Goal: Task Accomplishment & Management: Manage account settings

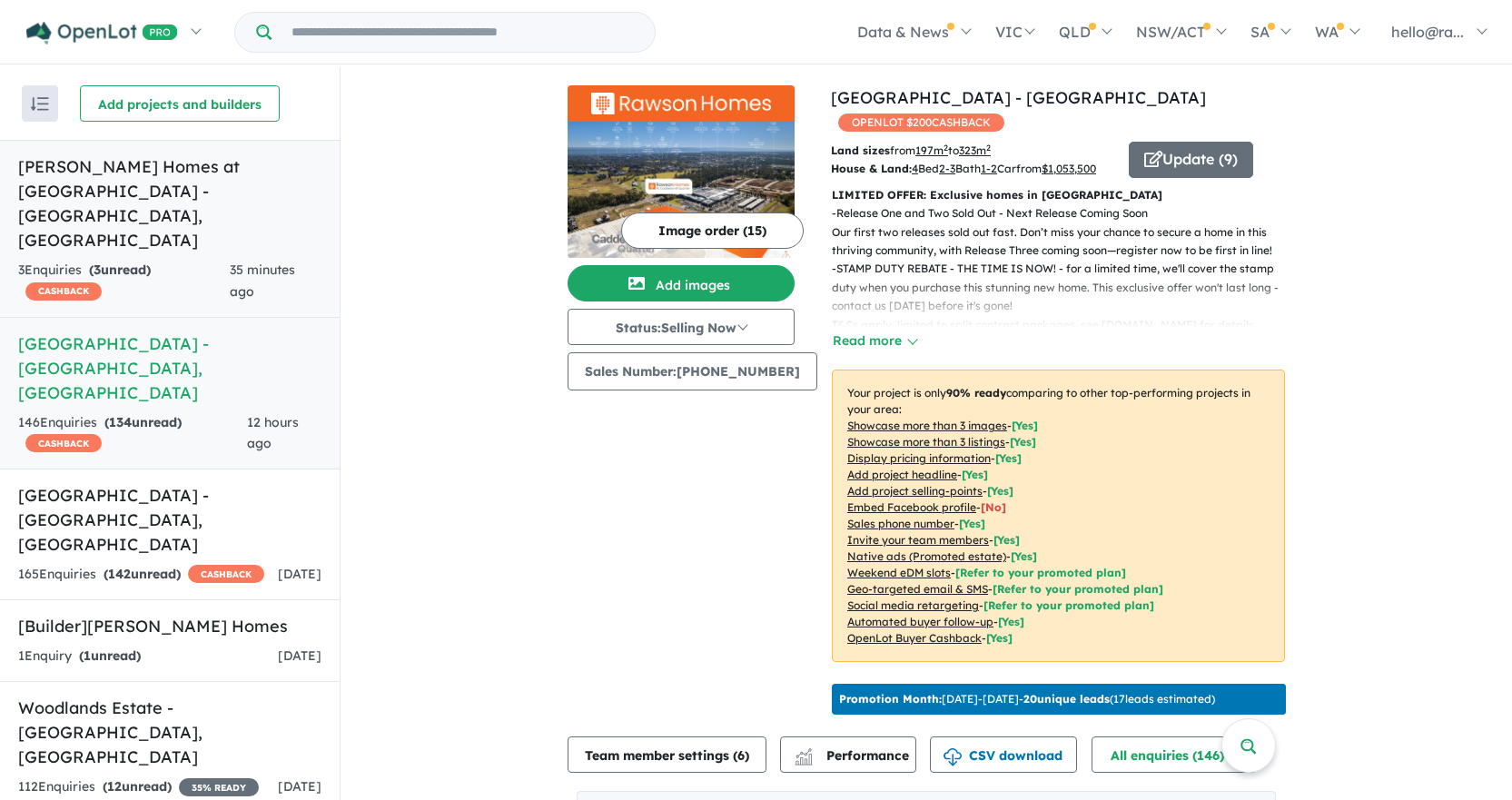
click at [181, 202] on h5 "[PERSON_NAME] Homes at [GEOGRAPHIC_DATA] - [GEOGRAPHIC_DATA] , [GEOGRAPHIC_DATA]" at bounding box center [169, 202] width 303 height 98
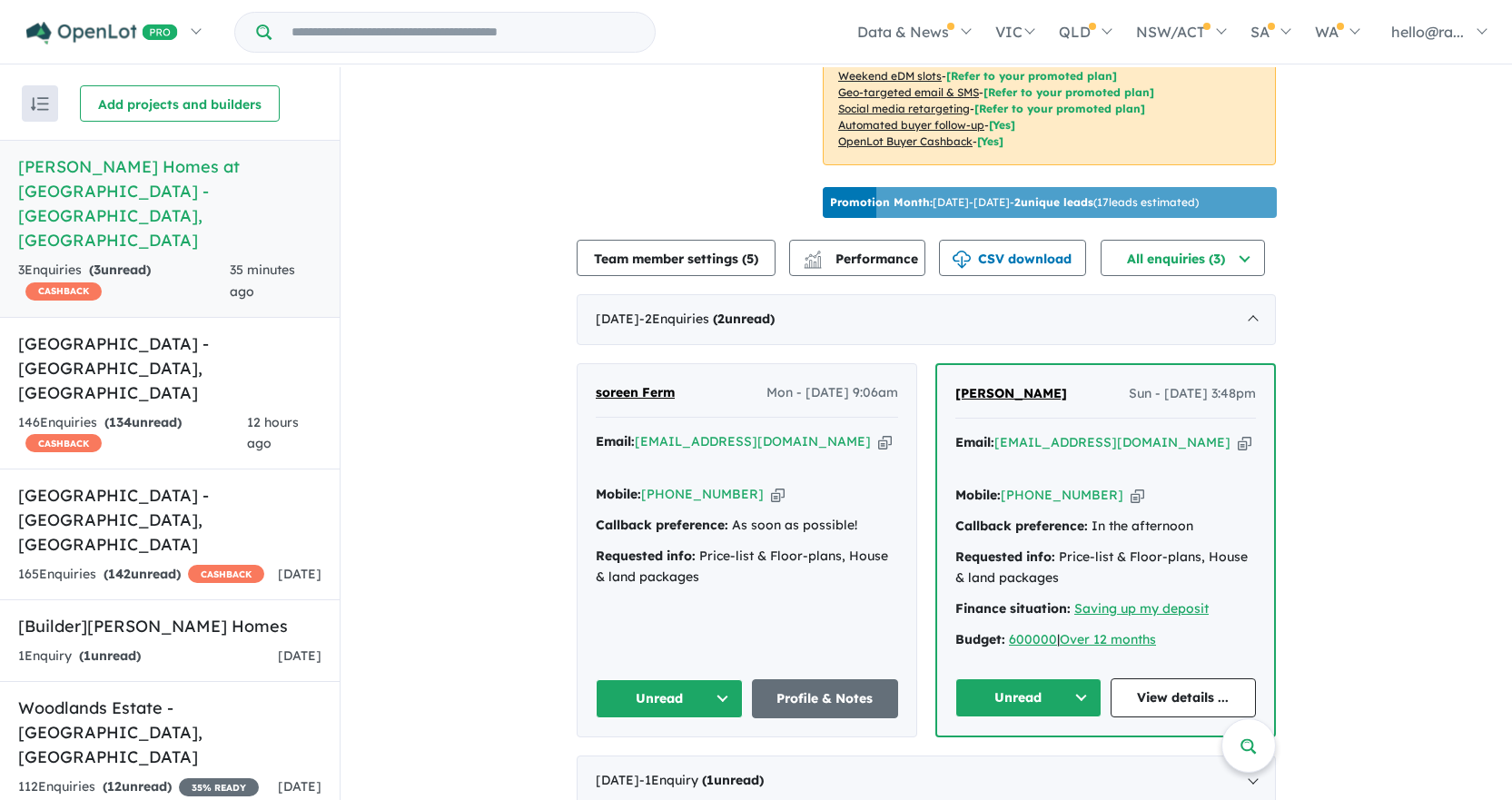
scroll to position [3, 0]
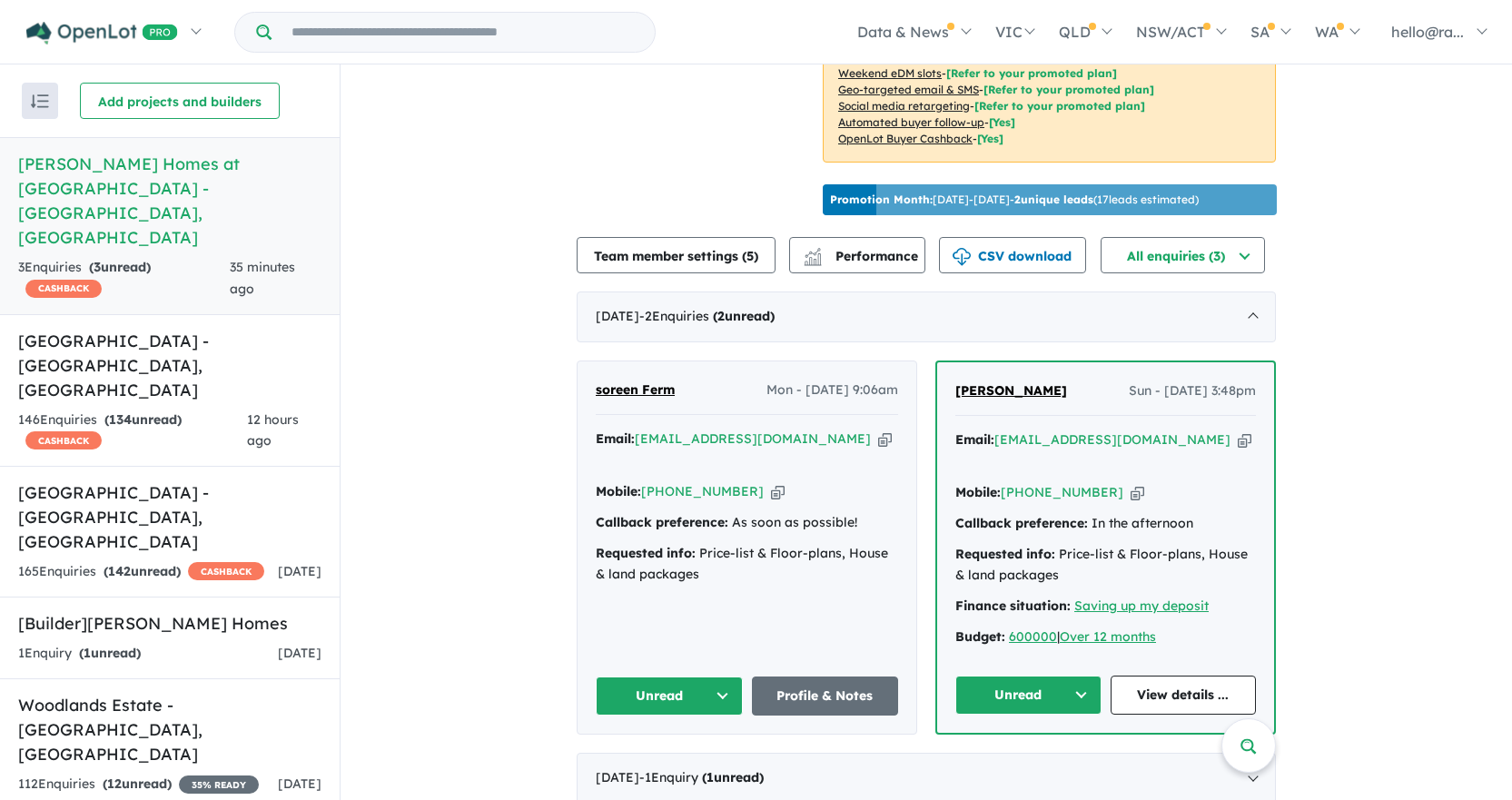
click at [878, 440] on icon "button" at bounding box center [885, 439] width 14 height 19
click at [771, 482] on icon "button" at bounding box center [778, 491] width 14 height 19
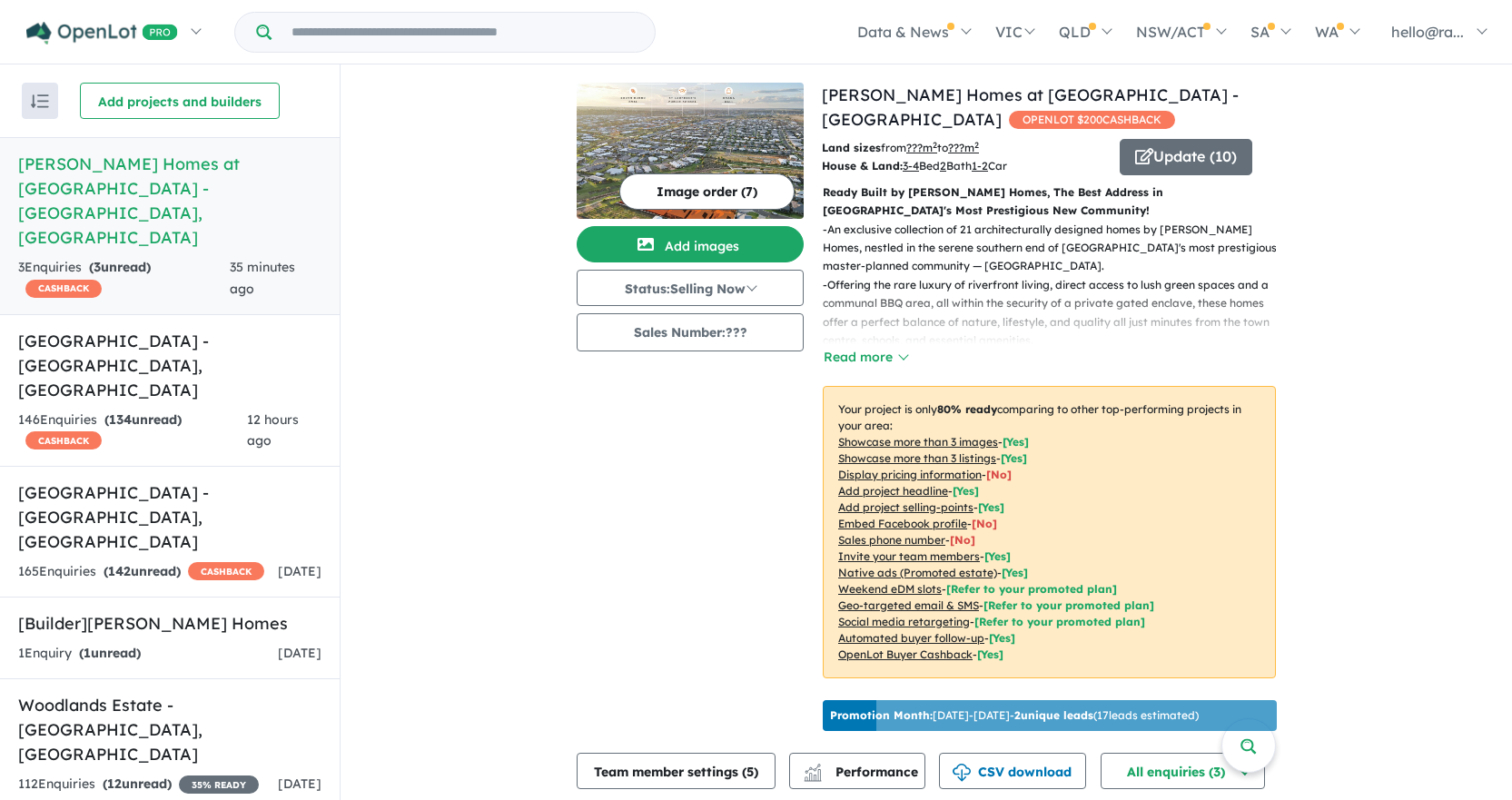
scroll to position [516, 0]
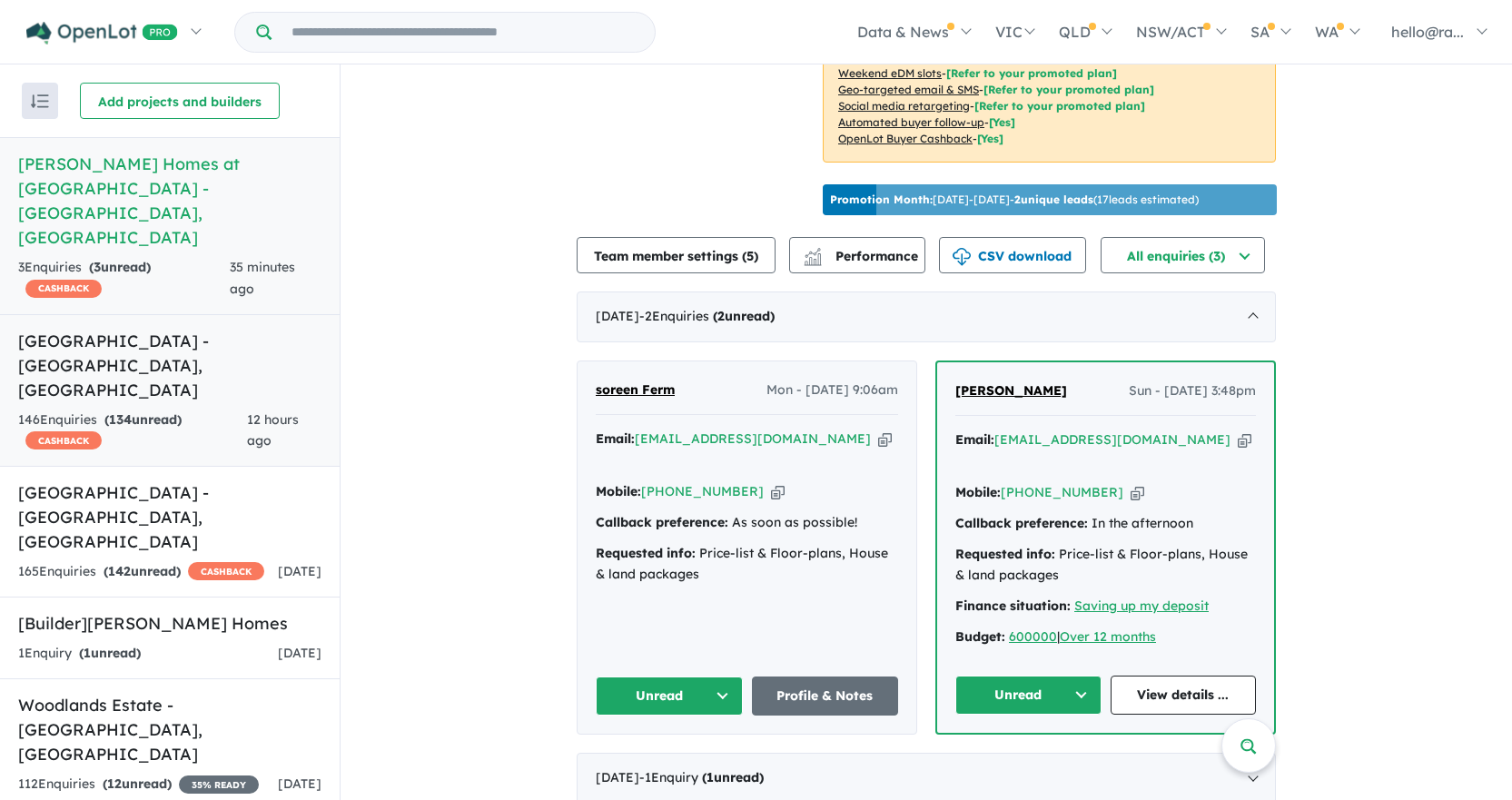
click at [191, 410] on div "146 Enquir ies ( 134 unread) CASHBACK" at bounding box center [132, 432] width 229 height 43
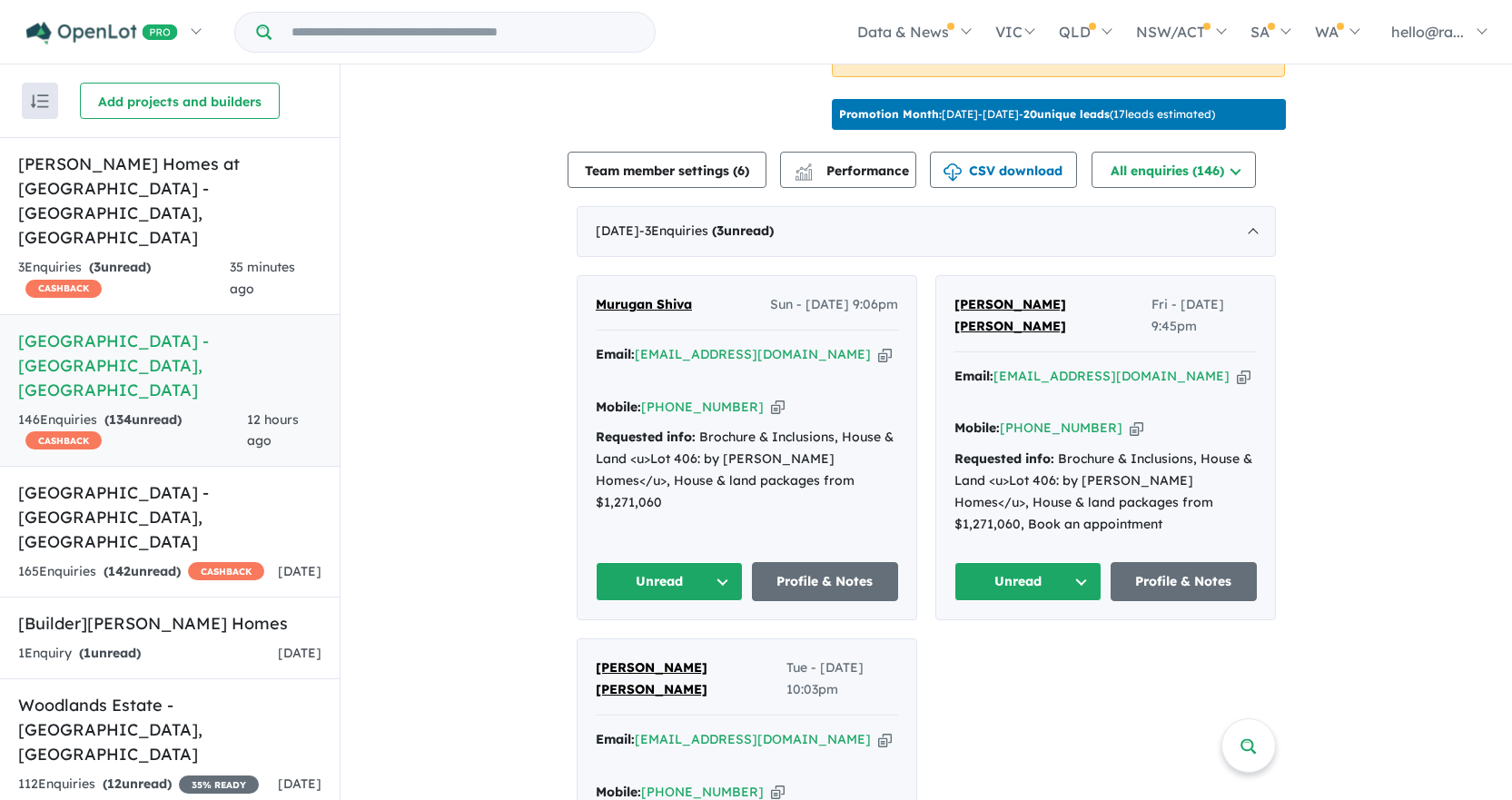
scroll to position [636, 0]
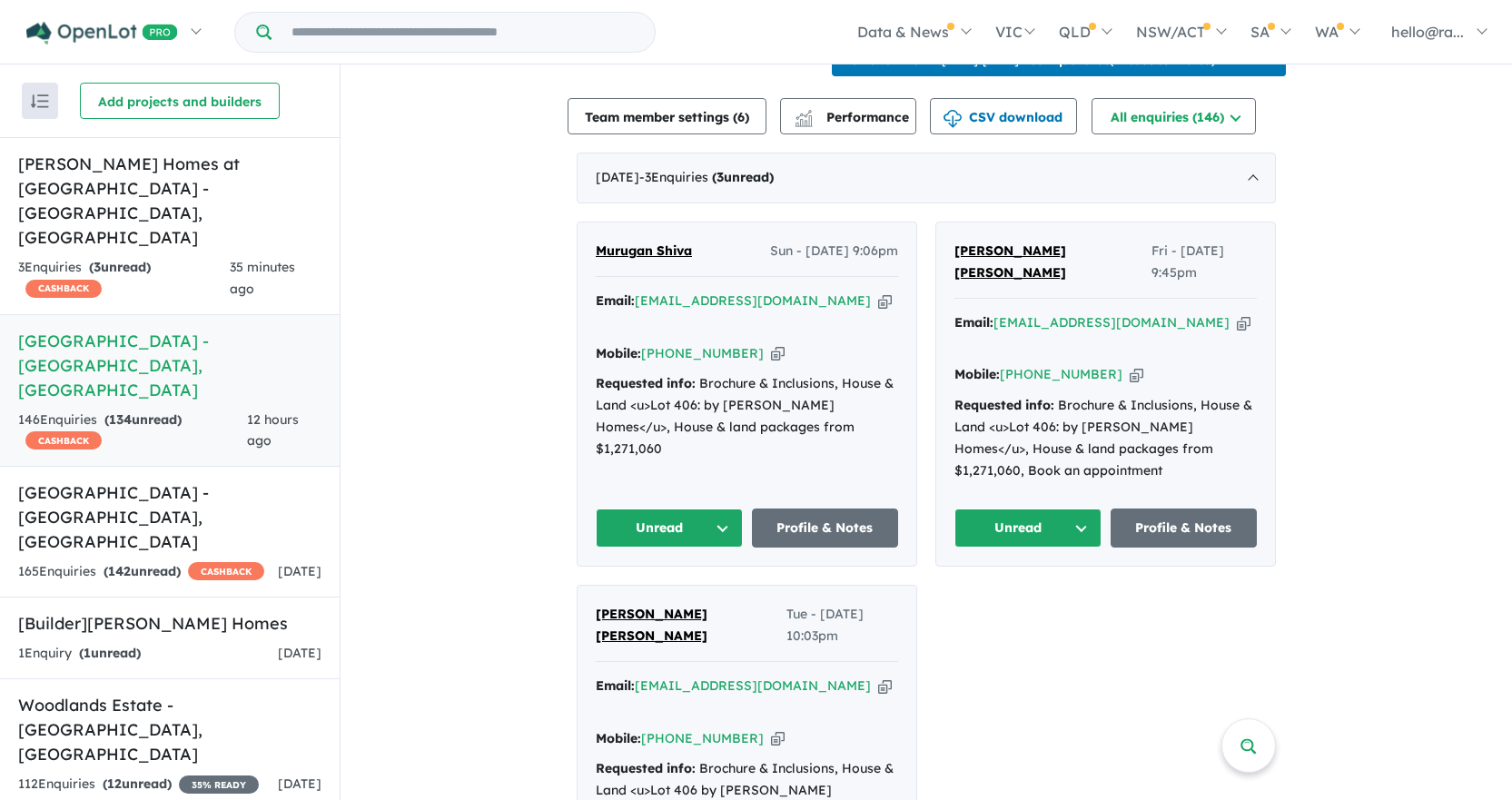
click at [878, 310] on icon "button" at bounding box center [885, 300] width 14 height 19
click at [771, 363] on icon "button" at bounding box center [778, 353] width 14 height 19
click at [170, 205] on link "[PERSON_NAME] Homes at [GEOGRAPHIC_DATA] - [GEOGRAPHIC_DATA] , [GEOGRAPHIC_DATA…" at bounding box center [170, 226] width 340 height 178
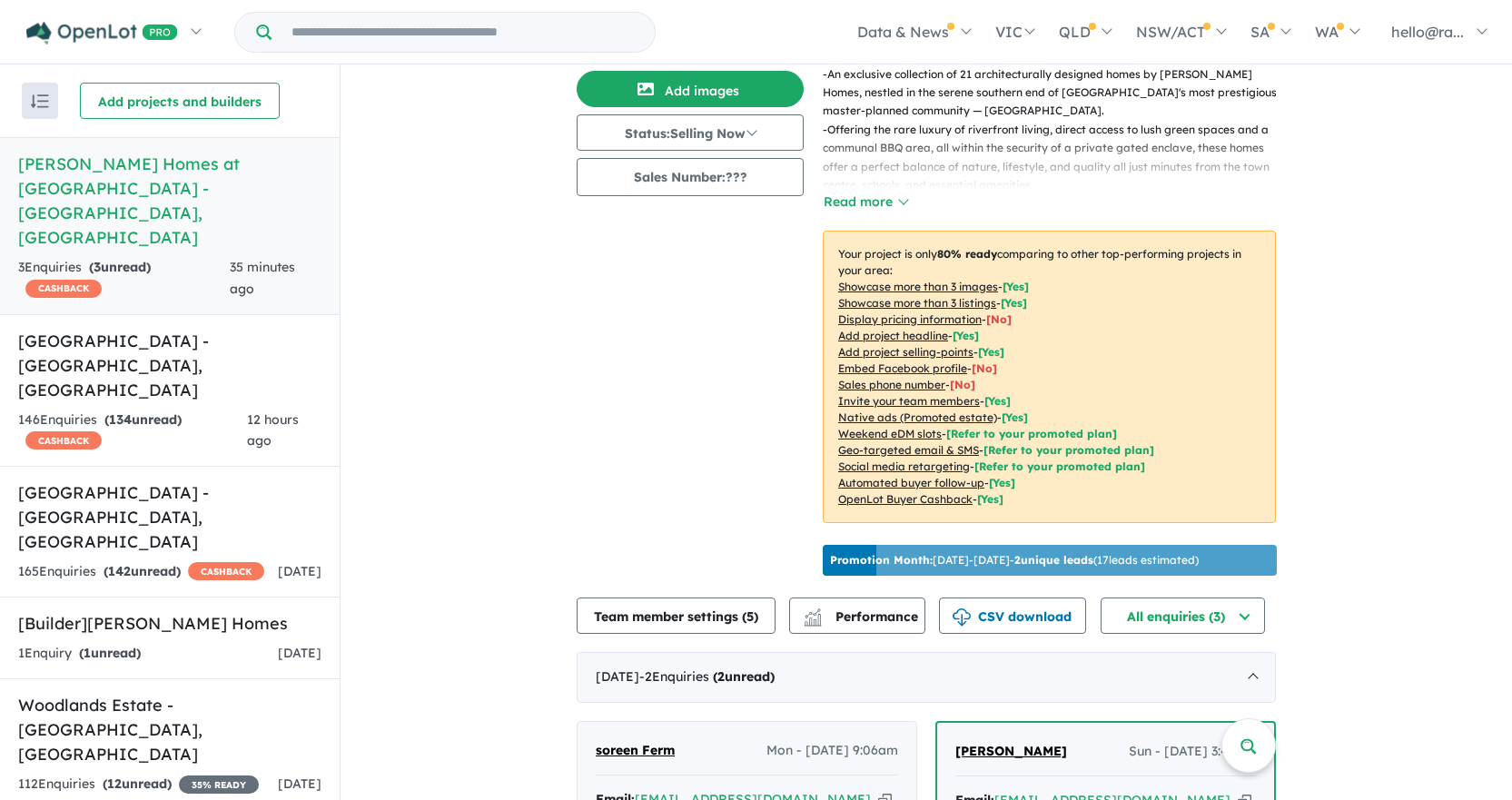
scroll to position [516, 0]
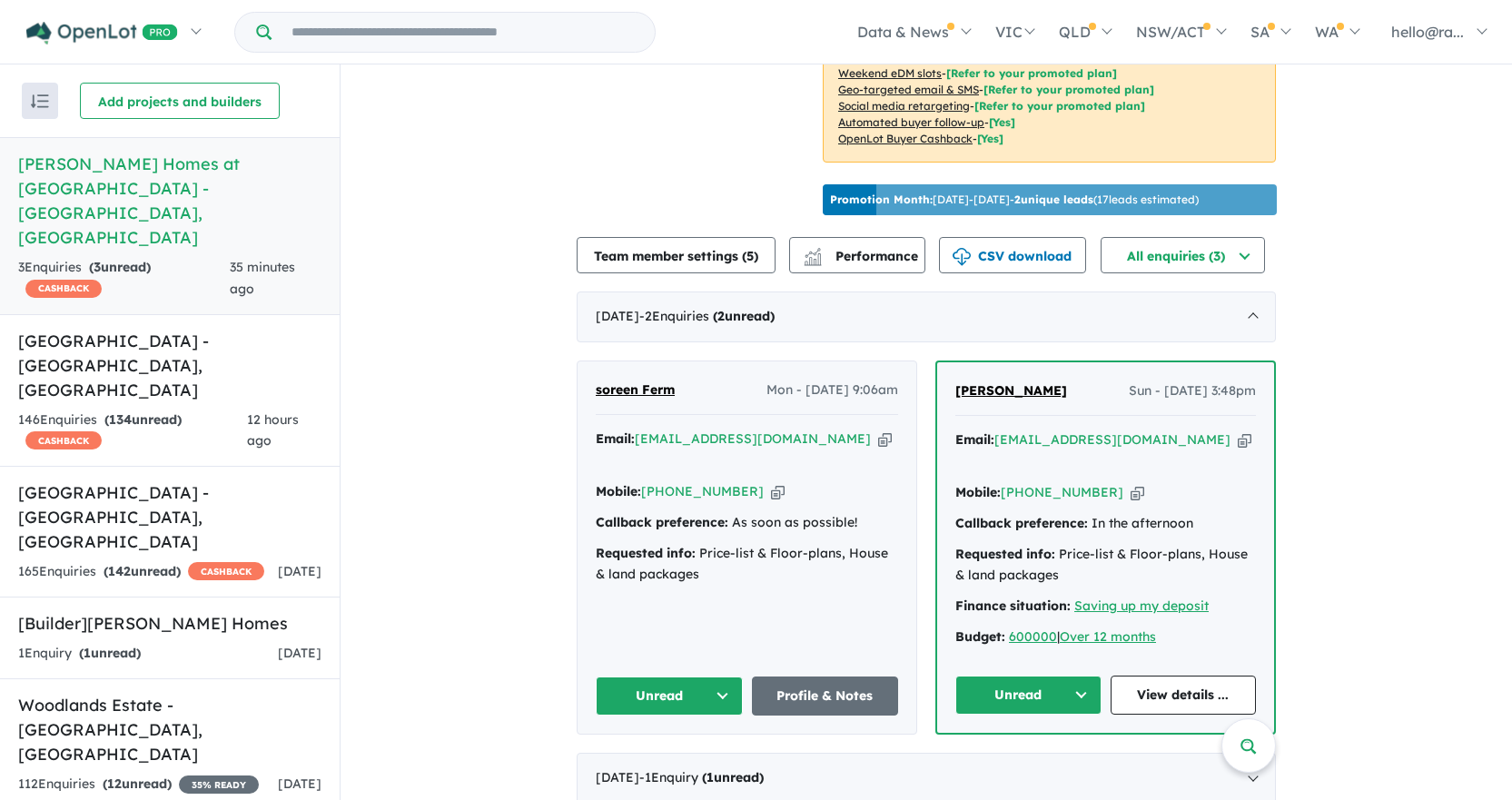
click at [1237, 439] on icon "button" at bounding box center [1244, 440] width 14 height 19
click at [1131, 483] on icon "button" at bounding box center [1138, 492] width 14 height 19
